Goal: Task Accomplishment & Management: Use online tool/utility

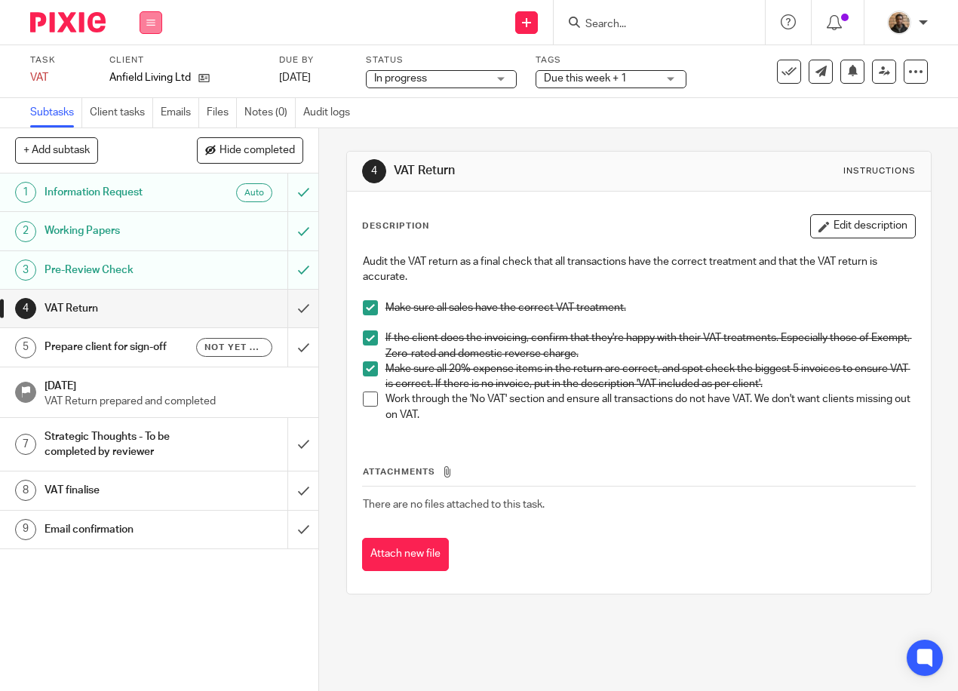
click at [155, 22] on icon at bounding box center [150, 22] width 9 height 9
click at [143, 62] on li "Work" at bounding box center [150, 71] width 40 height 22
click at [143, 65] on link "Work" at bounding box center [143, 70] width 26 height 11
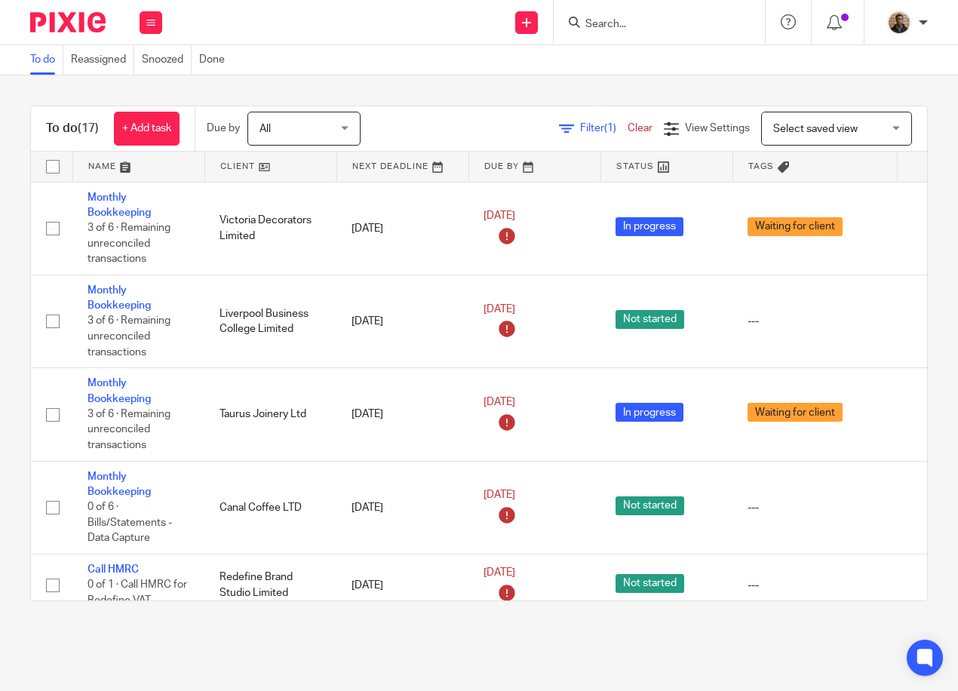
click at [803, 136] on span "Select saved view" at bounding box center [828, 128] width 110 height 32
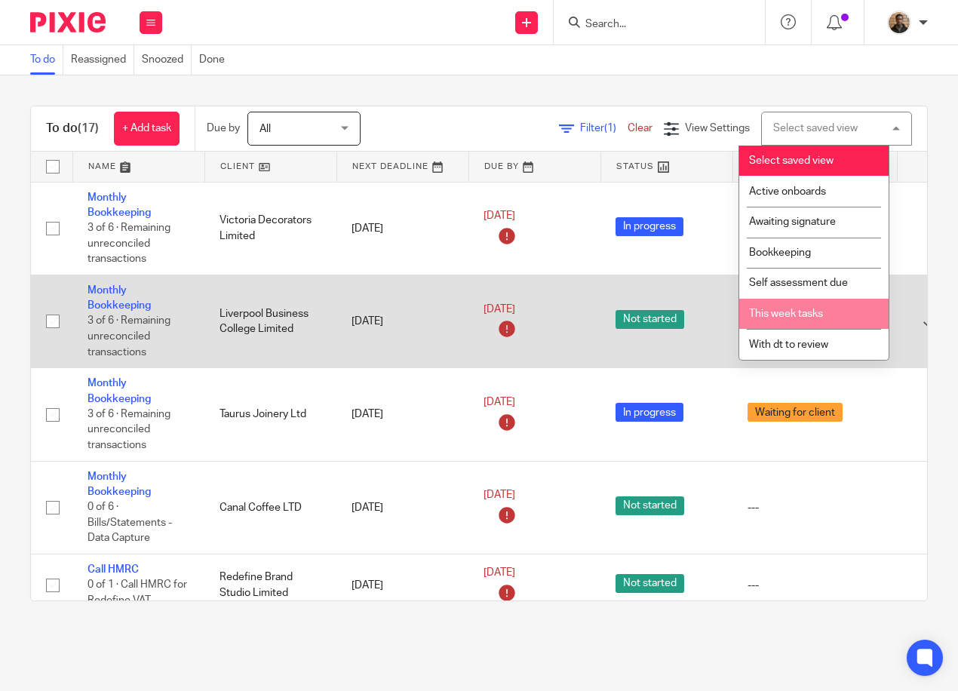
click at [807, 318] on li "This week tasks" at bounding box center [813, 314] width 149 height 31
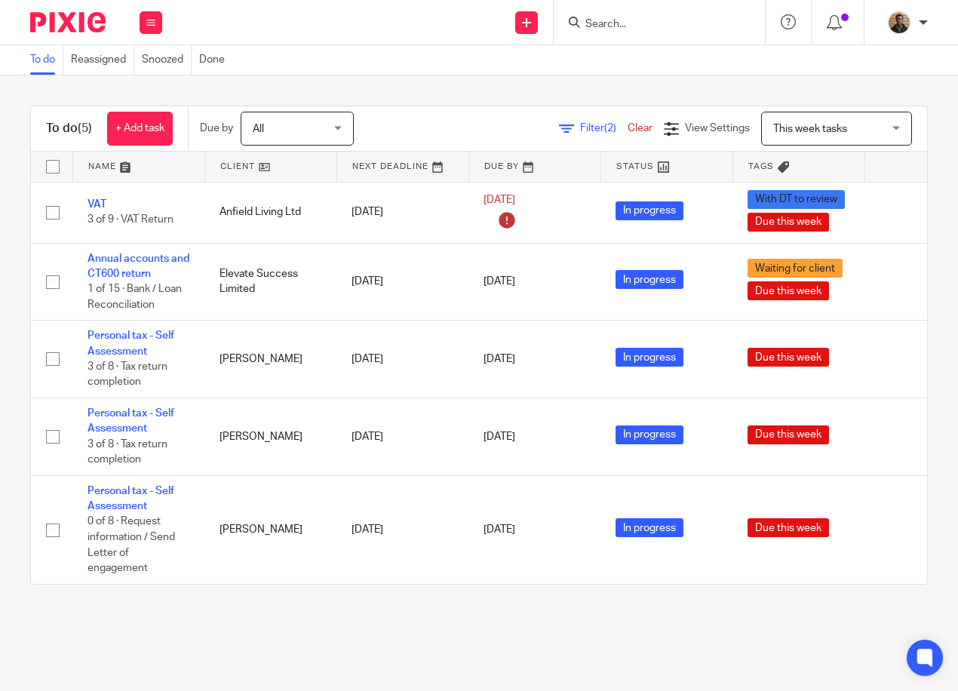
drag, startPoint x: 631, startPoint y: 21, endPoint x: 638, endPoint y: 12, distance: 11.3
click at [631, 21] on input "Search" at bounding box center [652, 25] width 136 height 14
type input "united"
click at [152, 23] on icon at bounding box center [150, 22] width 9 height 9
click at [161, 115] on link "Clients" at bounding box center [146, 114] width 33 height 11
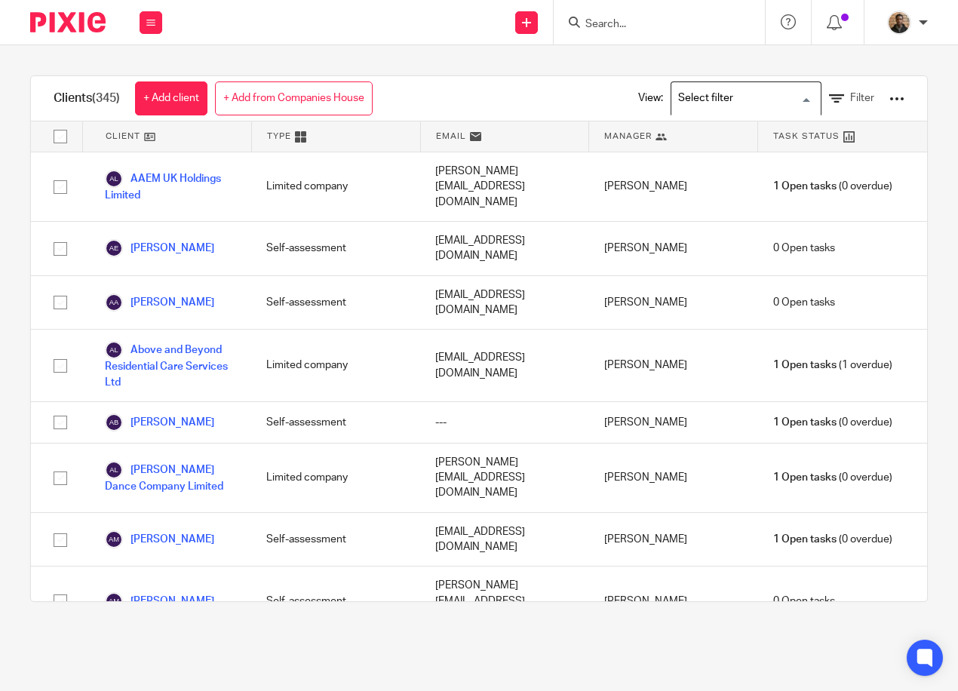
click at [764, 100] on input "Search for option" at bounding box center [742, 98] width 139 height 26
click at [889, 100] on div at bounding box center [896, 98] width 15 height 15
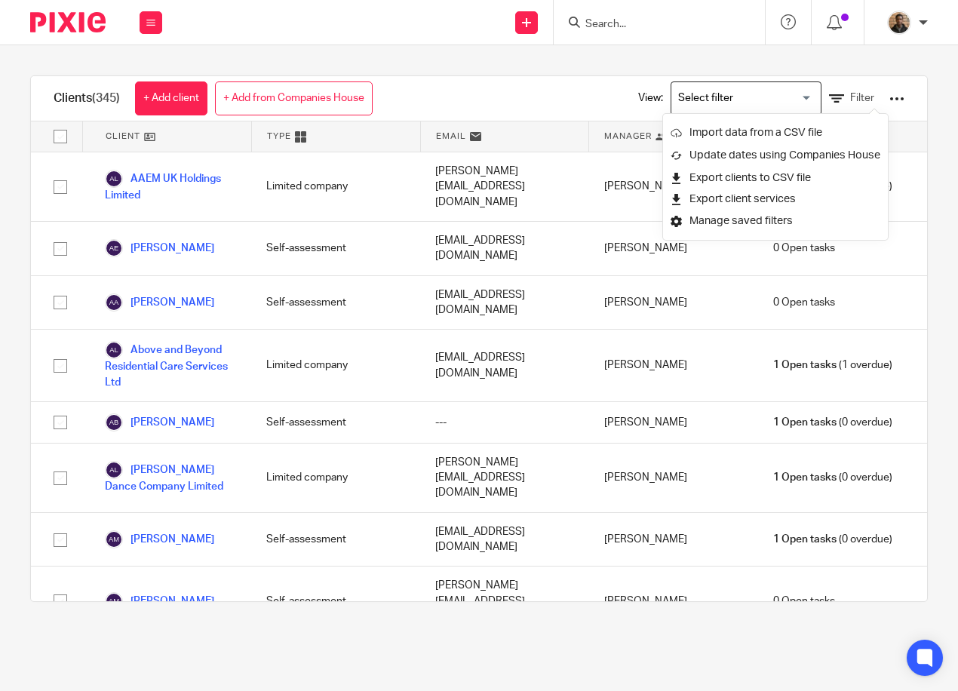
click at [569, 102] on div "Clients (345) + Add client + Add from Companies House View: Loading... Filter" at bounding box center [479, 98] width 896 height 45
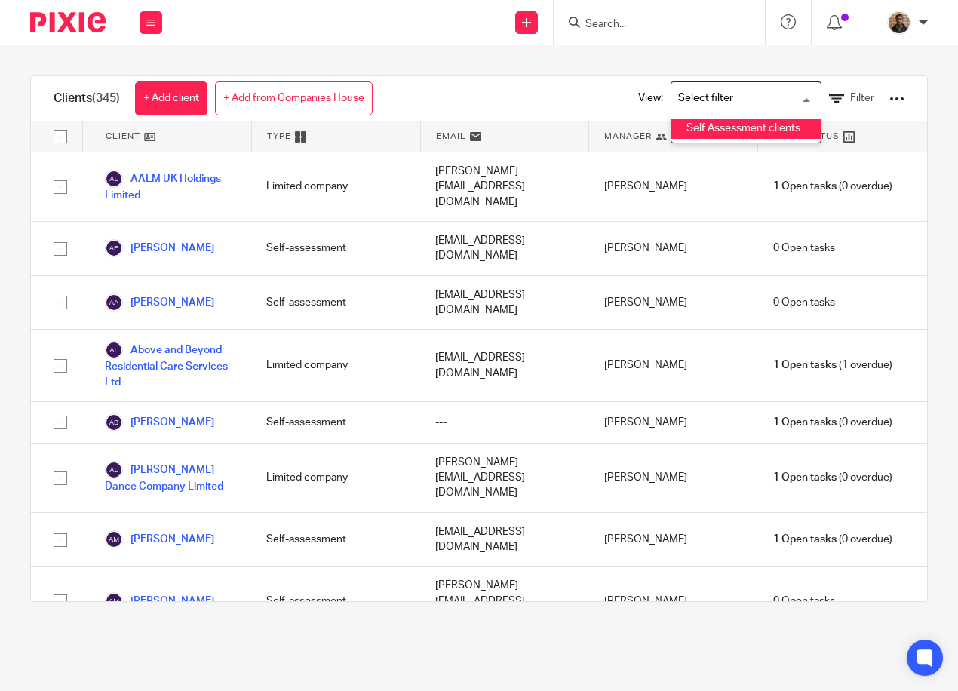
click at [682, 97] on input "Search for option" at bounding box center [742, 98] width 139 height 26
drag, startPoint x: 590, startPoint y: 97, endPoint x: 890, endPoint y: 86, distance: 299.5
click at [595, 100] on div "View: Loading... Self Assessment clients Filter" at bounding box center [760, 98] width 334 height 44
click at [829, 94] on icon at bounding box center [836, 98] width 15 height 15
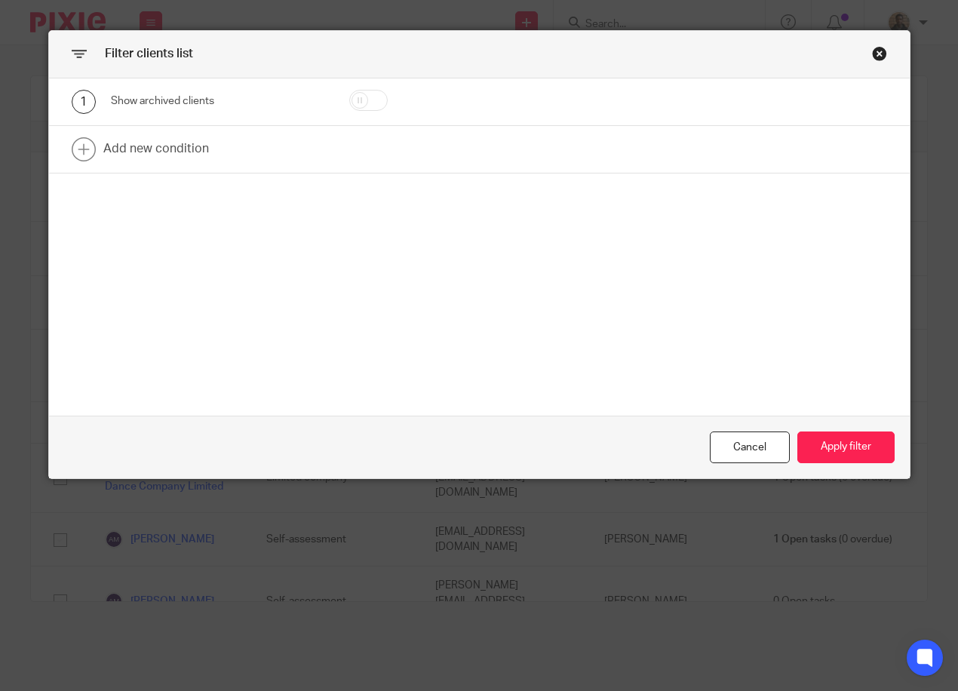
click at [349, 103] on input "checkbox" at bounding box center [368, 100] width 38 height 21
checkbox input "true"
click at [829, 452] on button "Apply filter" at bounding box center [845, 447] width 97 height 32
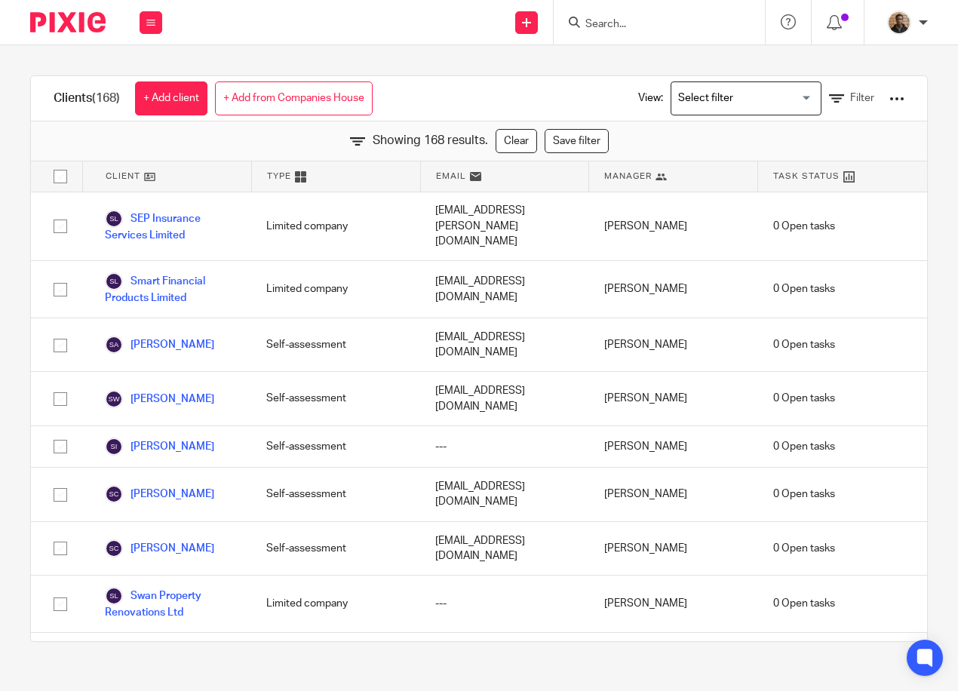
scroll to position [7372, 0]
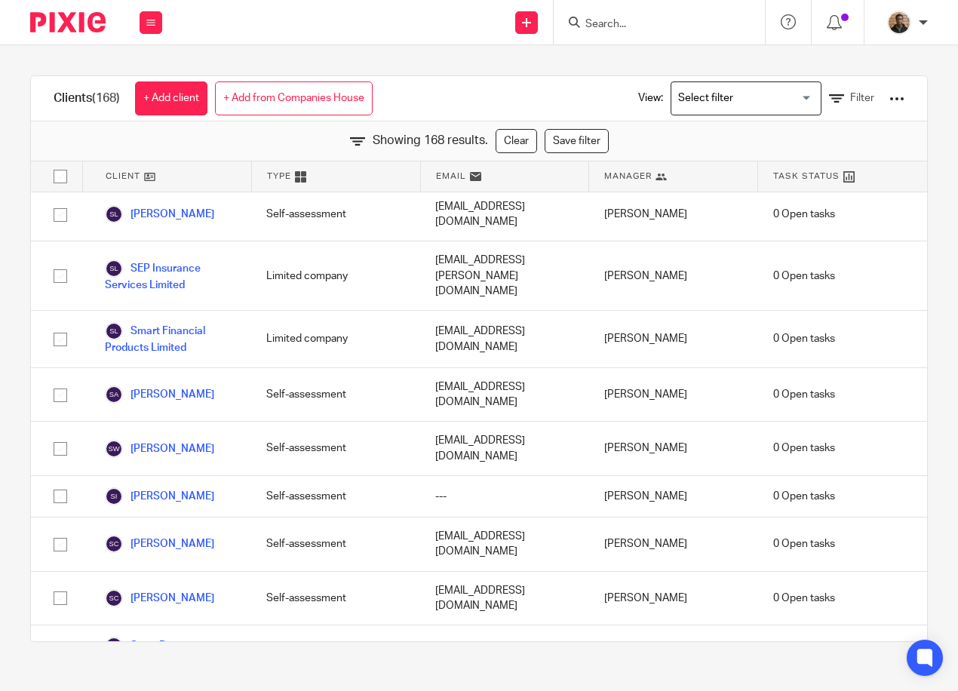
click at [604, 28] on input "Search" at bounding box center [652, 25] width 136 height 14
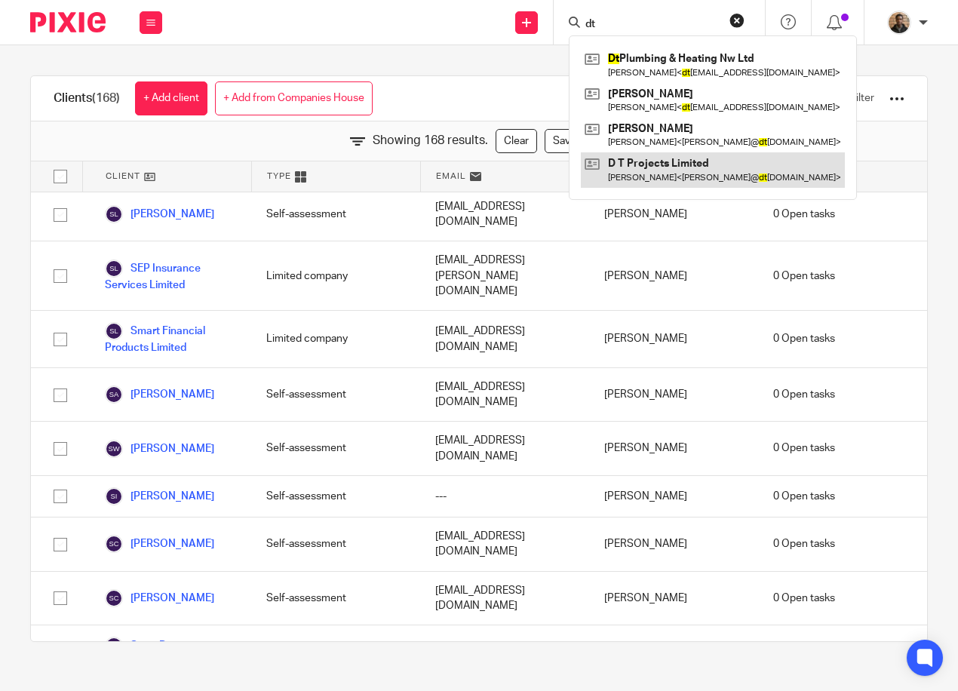
type input "dt"
click at [730, 172] on link at bounding box center [713, 169] width 264 height 35
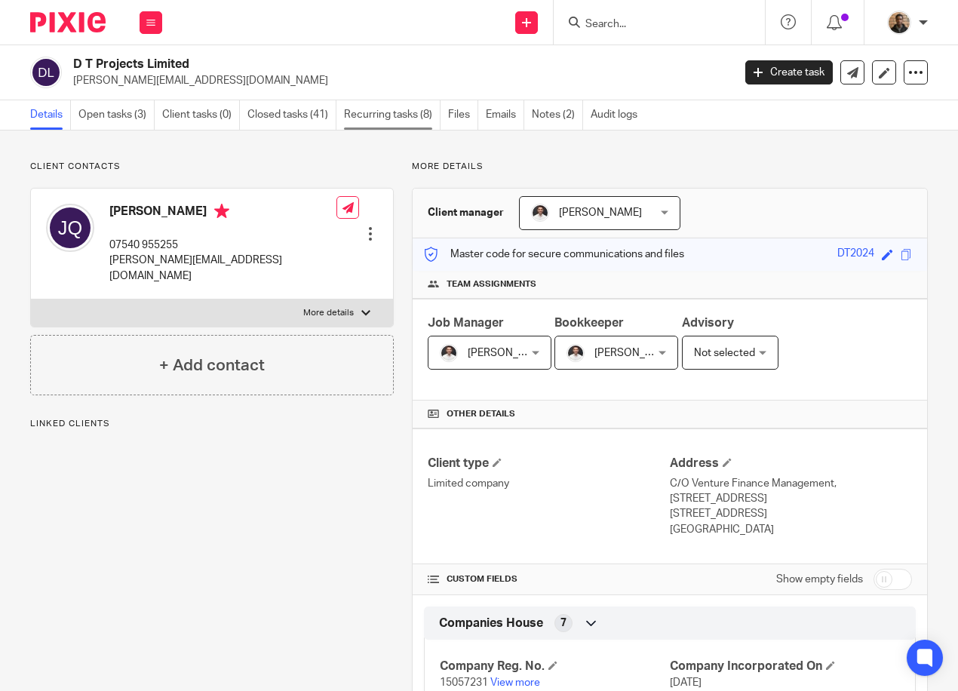
click at [390, 122] on link "Recurring tasks (8)" at bounding box center [392, 114] width 97 height 29
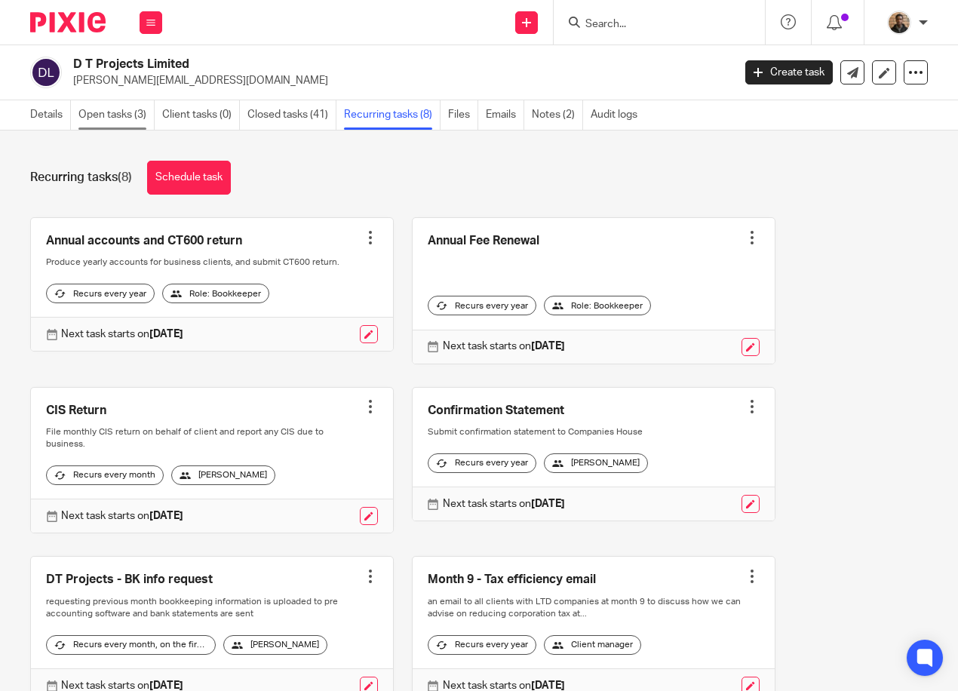
click at [129, 115] on link "Open tasks (3)" at bounding box center [116, 114] width 76 height 29
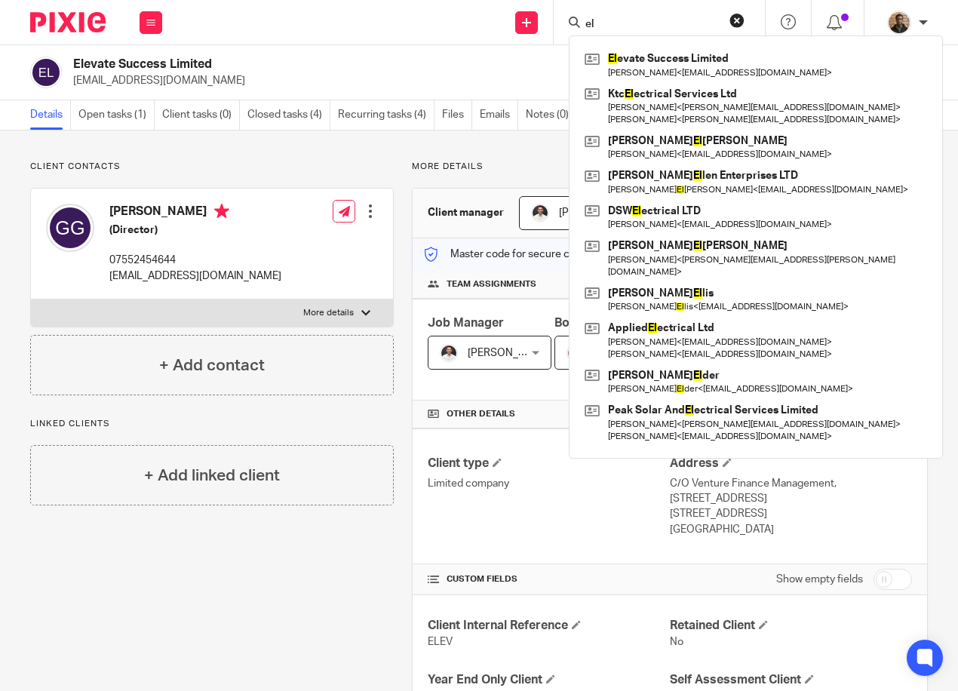
type input "e"
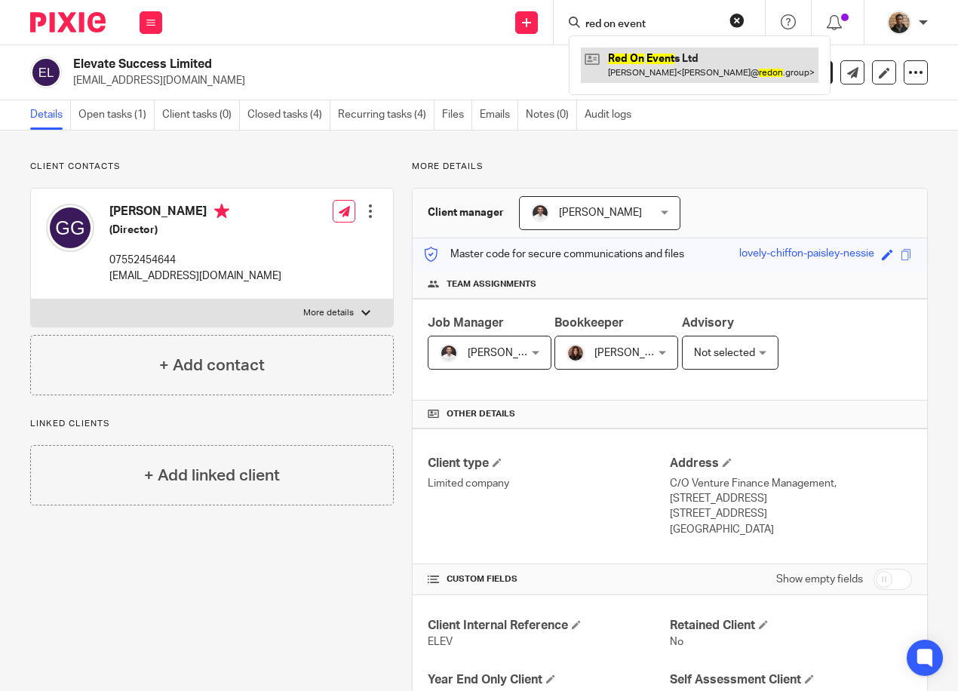
type input "red on event"
click at [691, 50] on link at bounding box center [700, 65] width 238 height 35
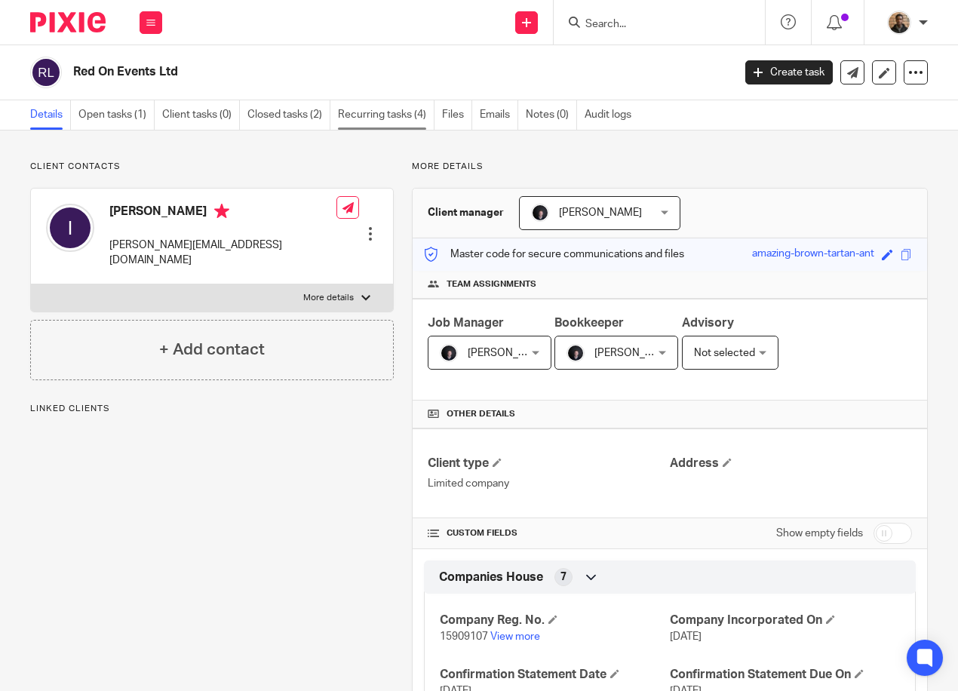
click at [351, 118] on link "Recurring tasks (4)" at bounding box center [386, 114] width 97 height 29
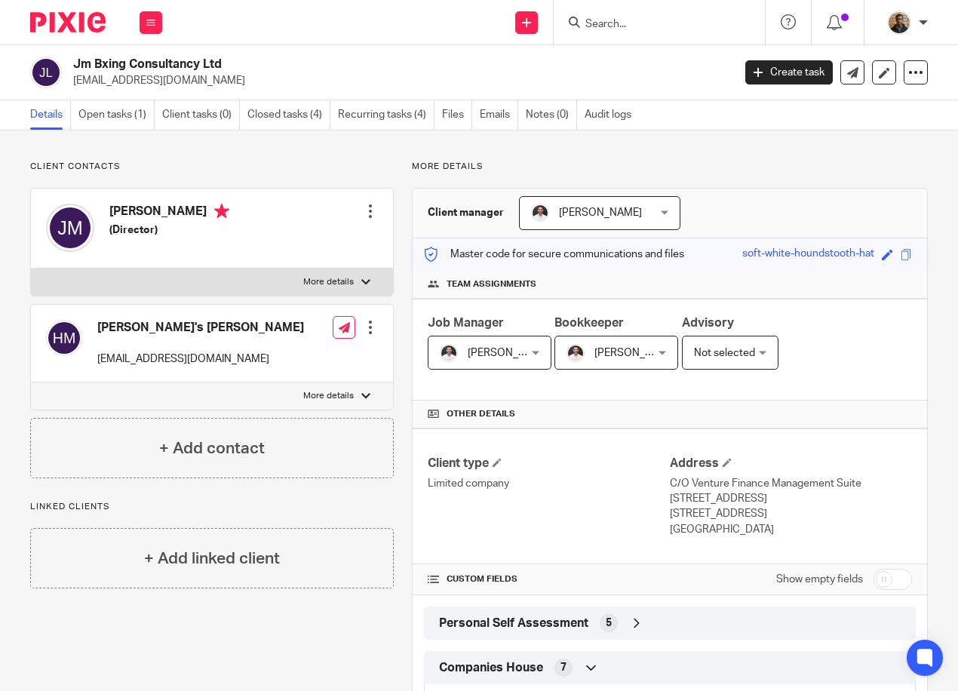
click at [137, 10] on div "Work Email Clients Team Reports Settings" at bounding box center [150, 22] width 53 height 44
click at [140, 17] on button at bounding box center [150, 22] width 23 height 23
click at [151, 37] on div "Work Email Clients Team Reports Settings" at bounding box center [150, 22] width 53 height 44
click at [149, 68] on link "Work" at bounding box center [142, 70] width 24 height 11
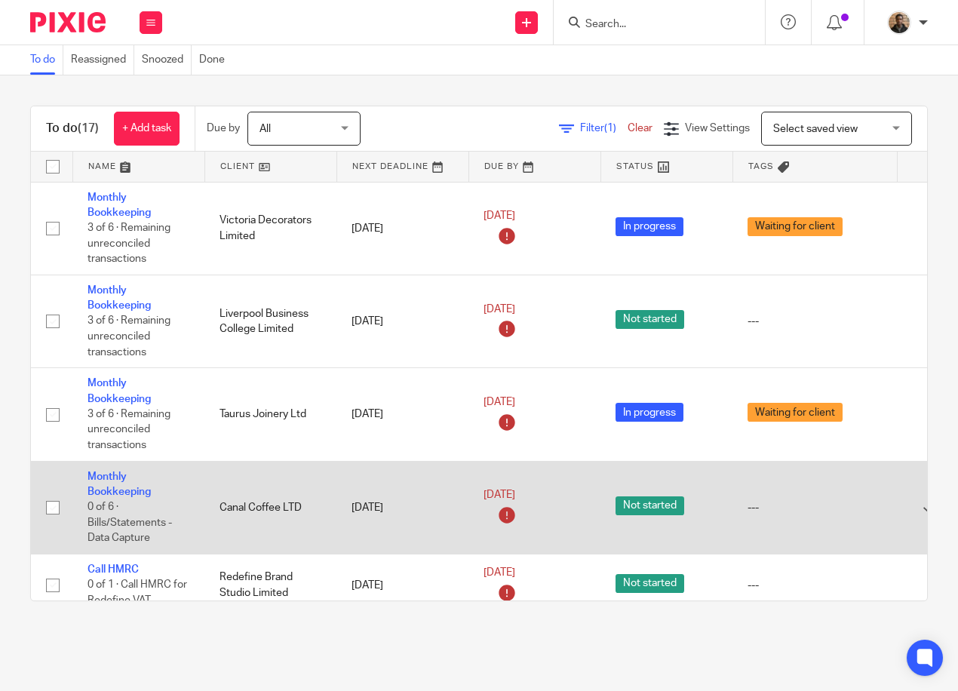
scroll to position [302, 0]
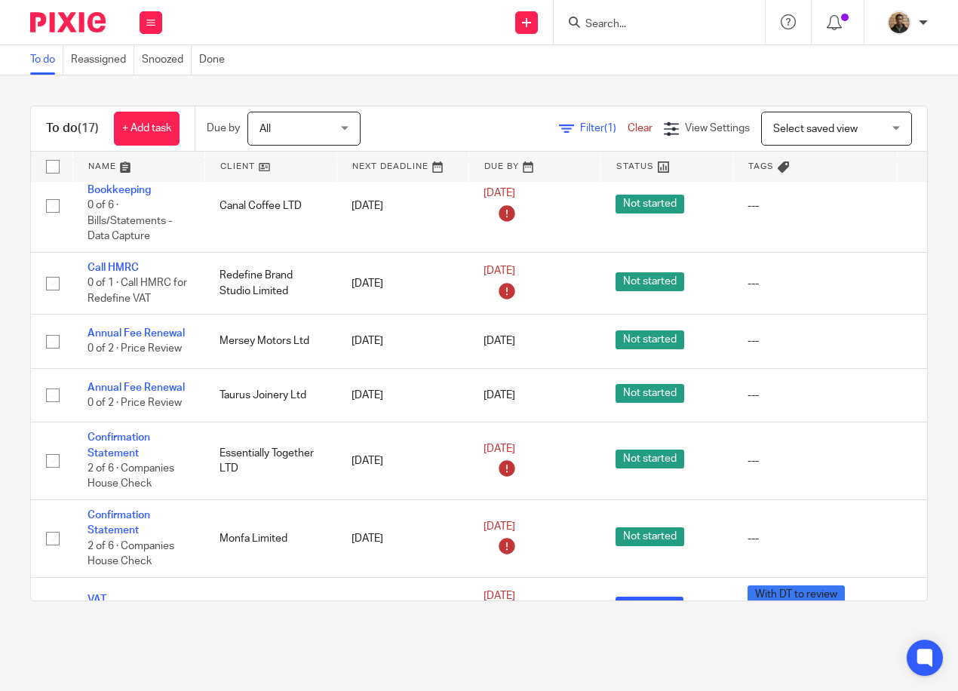
drag, startPoint x: 804, startPoint y: 133, endPoint x: 798, endPoint y: 159, distance: 27.1
click at [804, 133] on span "Select saved view" at bounding box center [815, 129] width 84 height 11
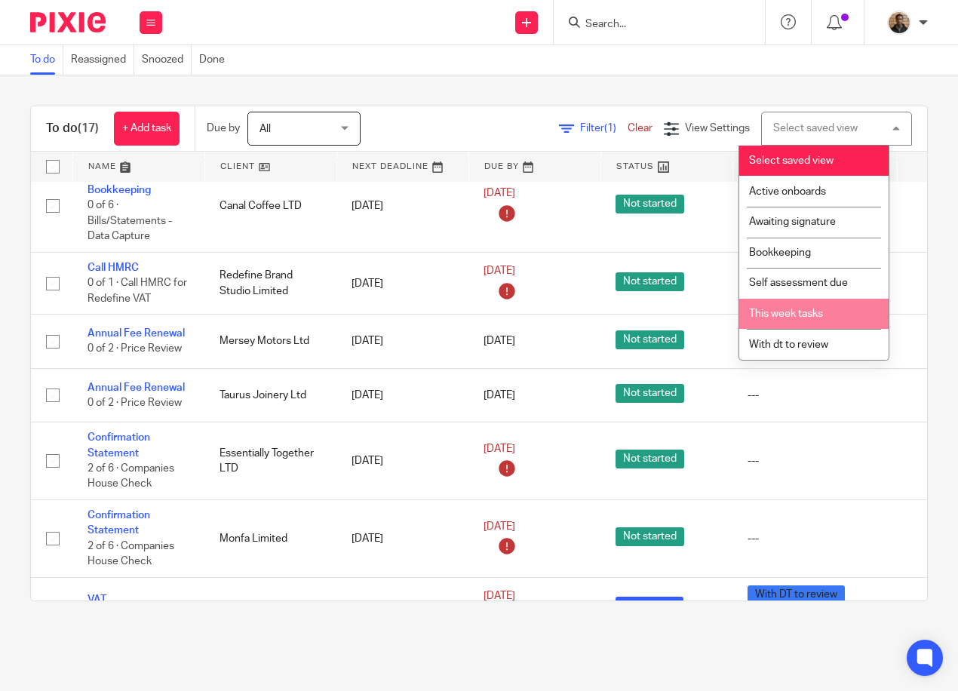
click at [820, 316] on span "This week tasks" at bounding box center [786, 313] width 74 height 11
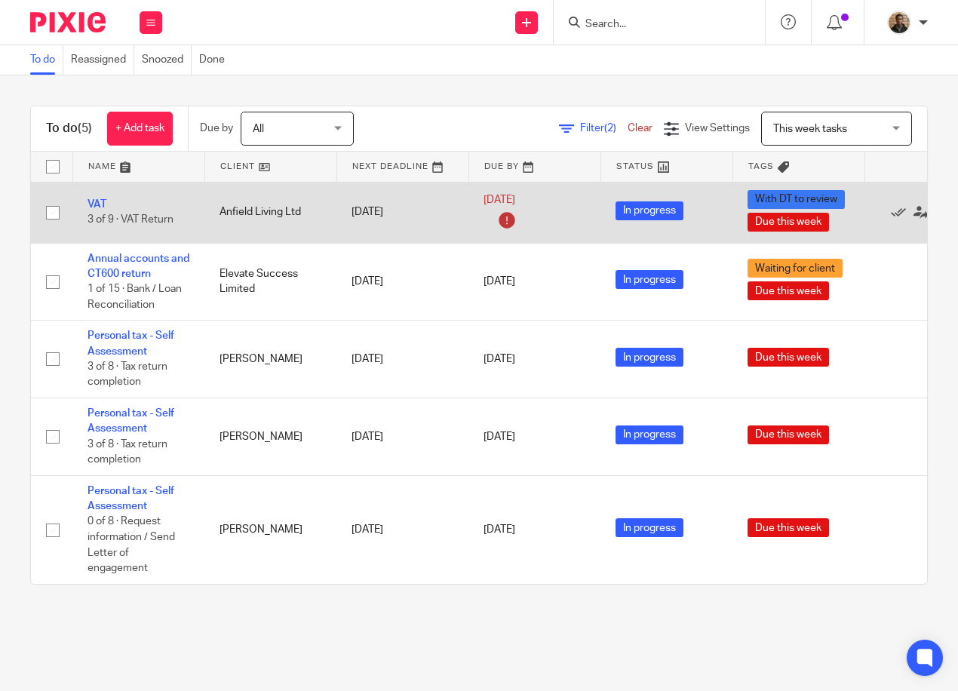
click at [97, 197] on td "VAT 3 of 9 · VAT Return" at bounding box center [138, 212] width 132 height 61
click at [98, 204] on link "VAT" at bounding box center [96, 204] width 19 height 11
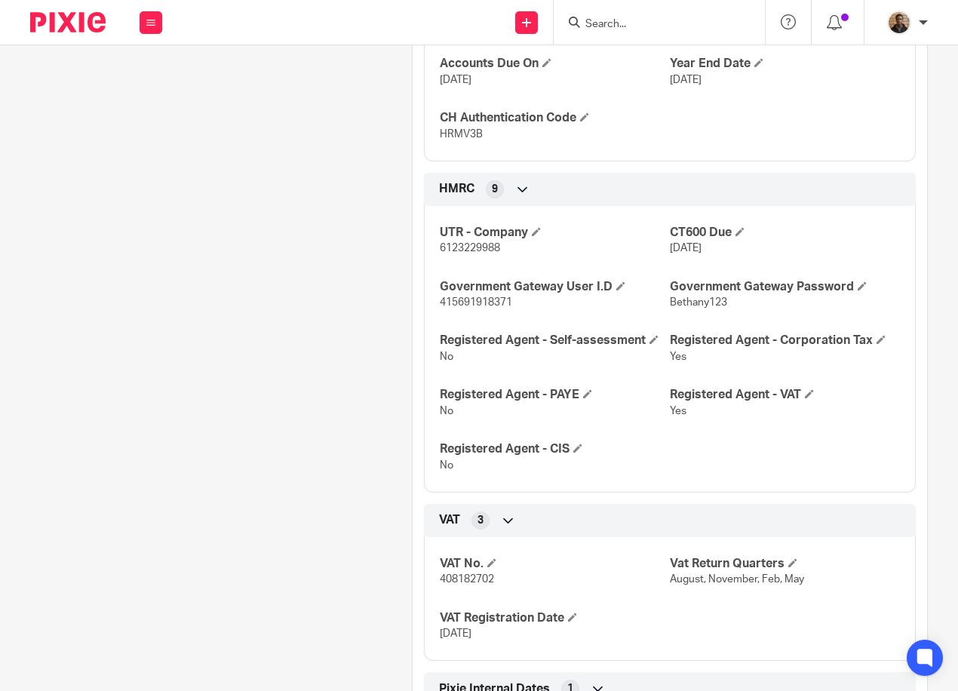
scroll to position [1199, 0]
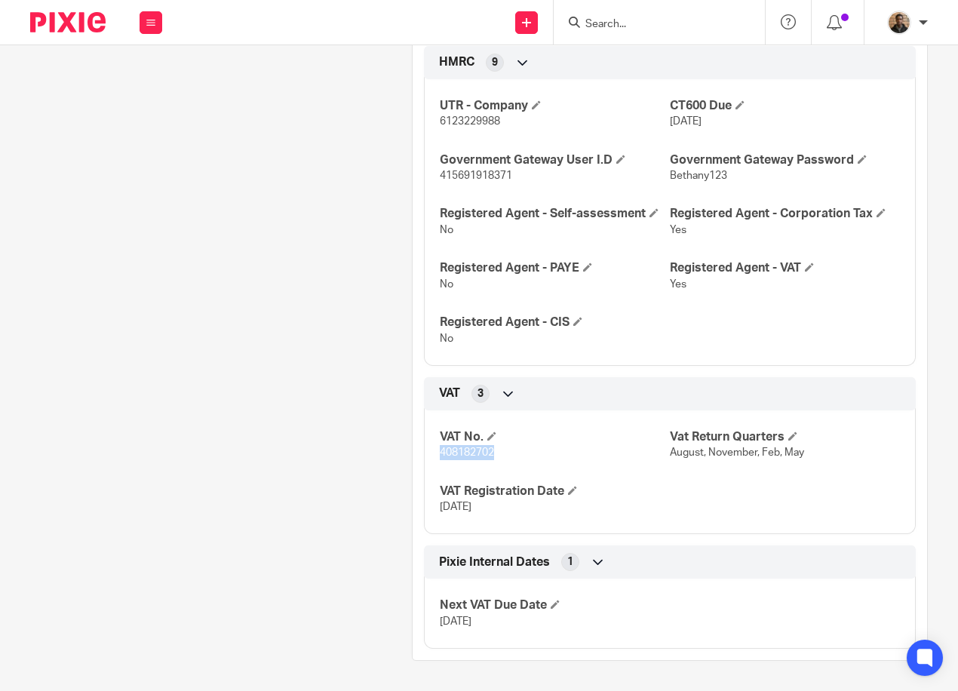
drag, startPoint x: 432, startPoint y: 452, endPoint x: 496, endPoint y: 456, distance: 64.2
click at [496, 456] on div "VAT No. 408182702 Vat Return Quarters August, November, Feb, May VAT Registrati…" at bounding box center [670, 467] width 492 height 136
drag, startPoint x: 496, startPoint y: 456, endPoint x: 471, endPoint y: 455, distance: 25.6
copy span "408182702"
